Goal: Information Seeking & Learning: Check status

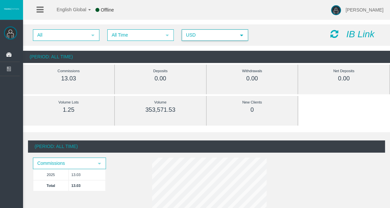
click at [221, 34] on span "USD" at bounding box center [208, 35] width 53 height 10
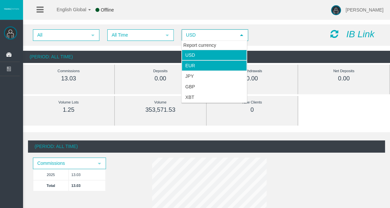
click at [212, 65] on li "EUR" at bounding box center [214, 65] width 65 height 11
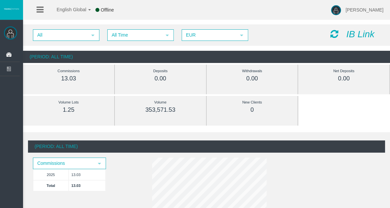
click at [262, 33] on icon at bounding box center [335, 33] width 8 height 9
click at [165, 34] on span "select" at bounding box center [167, 35] width 5 height 5
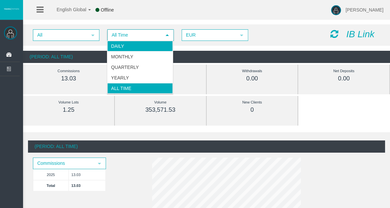
click at [158, 45] on li "Daily" at bounding box center [139, 46] width 65 height 11
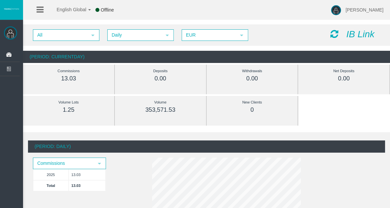
click at [262, 32] on icon at bounding box center [335, 33] width 8 height 9
click at [92, 35] on span "select" at bounding box center [92, 35] width 5 height 5
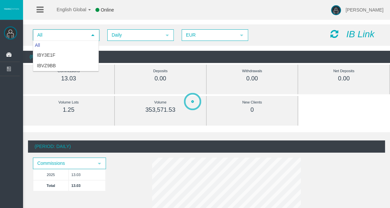
click at [92, 35] on span "select" at bounding box center [92, 35] width 5 height 5
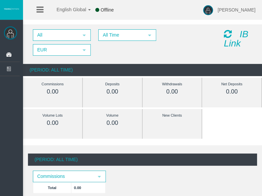
click at [228, 35] on icon at bounding box center [228, 33] width 8 height 9
click at [147, 32] on span "select" at bounding box center [150, 35] width 12 height 10
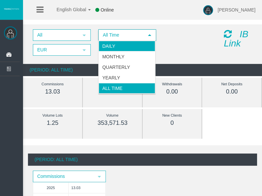
click at [141, 43] on li "Daily" at bounding box center [127, 46] width 57 height 11
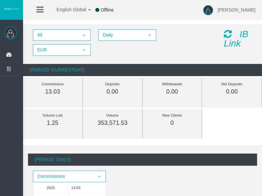
click at [231, 34] on icon at bounding box center [228, 33] width 8 height 9
click at [225, 33] on icon at bounding box center [228, 33] width 8 height 9
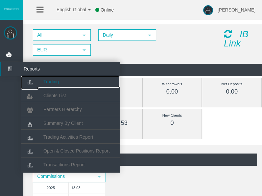
click at [52, 82] on span "Trading" at bounding box center [50, 81] width 15 height 5
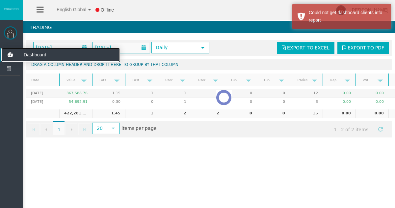
click at [29, 54] on span "Dashboard" at bounding box center [51, 55] width 65 height 14
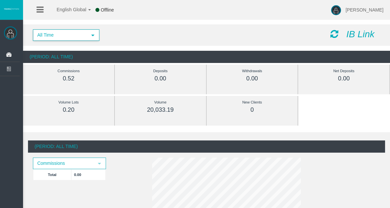
click at [96, 33] on span "select" at bounding box center [93, 35] width 12 height 10
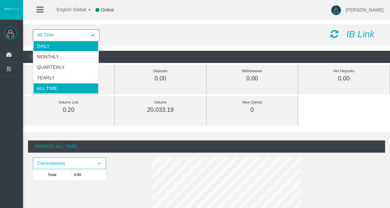
click at [78, 45] on li "Daily" at bounding box center [65, 46] width 65 height 11
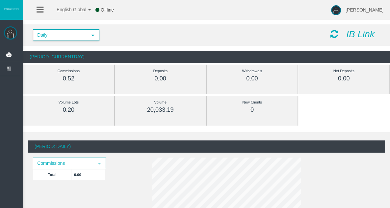
click at [267, 31] on icon at bounding box center [335, 33] width 8 height 9
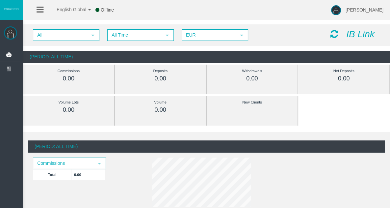
click at [339, 30] on div "IB Link" at bounding box center [356, 34] width 60 height 10
click at [336, 30] on icon at bounding box center [335, 33] width 8 height 9
click at [169, 35] on span "select" at bounding box center [167, 35] width 5 height 5
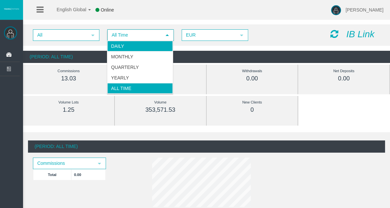
click at [159, 48] on li "Daily" at bounding box center [139, 46] width 65 height 11
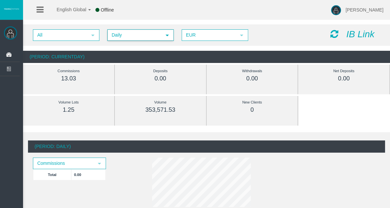
click at [335, 33] on icon at bounding box center [335, 33] width 8 height 9
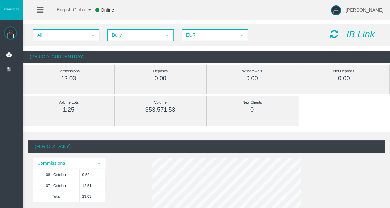
click at [11, 32] on img at bounding box center [10, 32] width 13 height 13
